Goal: Find specific page/section: Find specific page/section

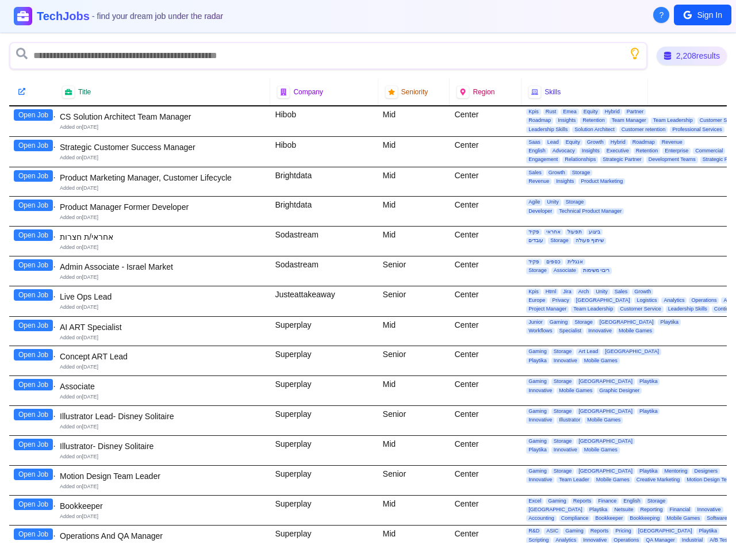
click at [368, 276] on div "Sodastream" at bounding box center [323, 270] width 107 height 29
click at [661, 15] on span "?" at bounding box center [661, 14] width 5 height 11
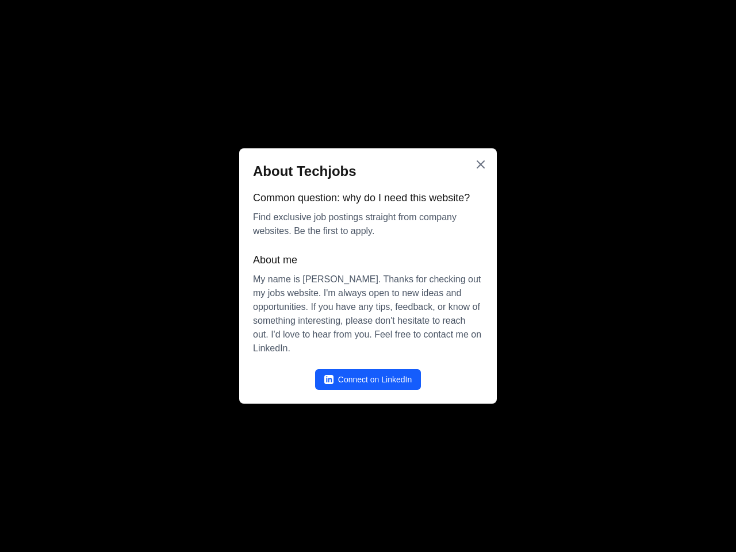
click at [702, 15] on div at bounding box center [368, 276] width 736 height 552
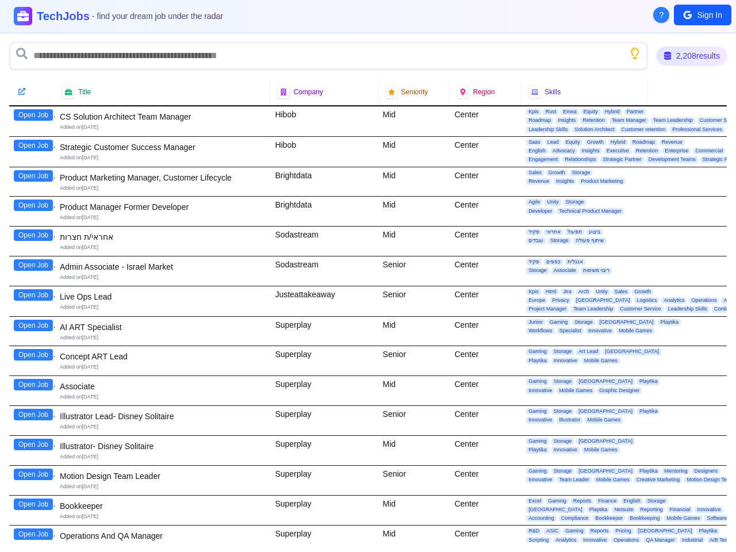
click at [632, 53] on icon "Show search tips" at bounding box center [634, 53] width 11 height 11
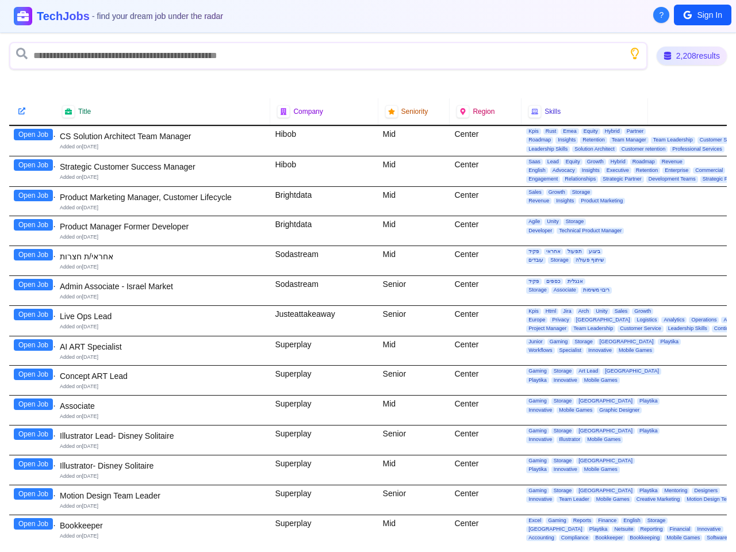
click at [33, 115] on div at bounding box center [32, 110] width 32 height 11
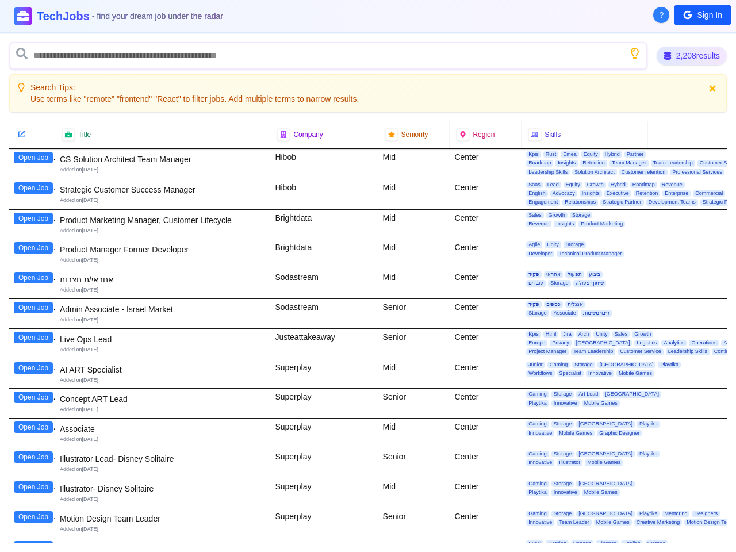
click at [33, 145] on div at bounding box center [32, 134] width 46 height 26
click at [33, 176] on div "Open Job" at bounding box center [32, 164] width 46 height 30
click at [33, 205] on div "Open Job" at bounding box center [32, 194] width 46 height 30
click at [33, 235] on div "Open Job" at bounding box center [32, 224] width 46 height 29
click at [33, 265] on div "Open Job" at bounding box center [32, 253] width 46 height 29
